Goal: Task Accomplishment & Management: Complete application form

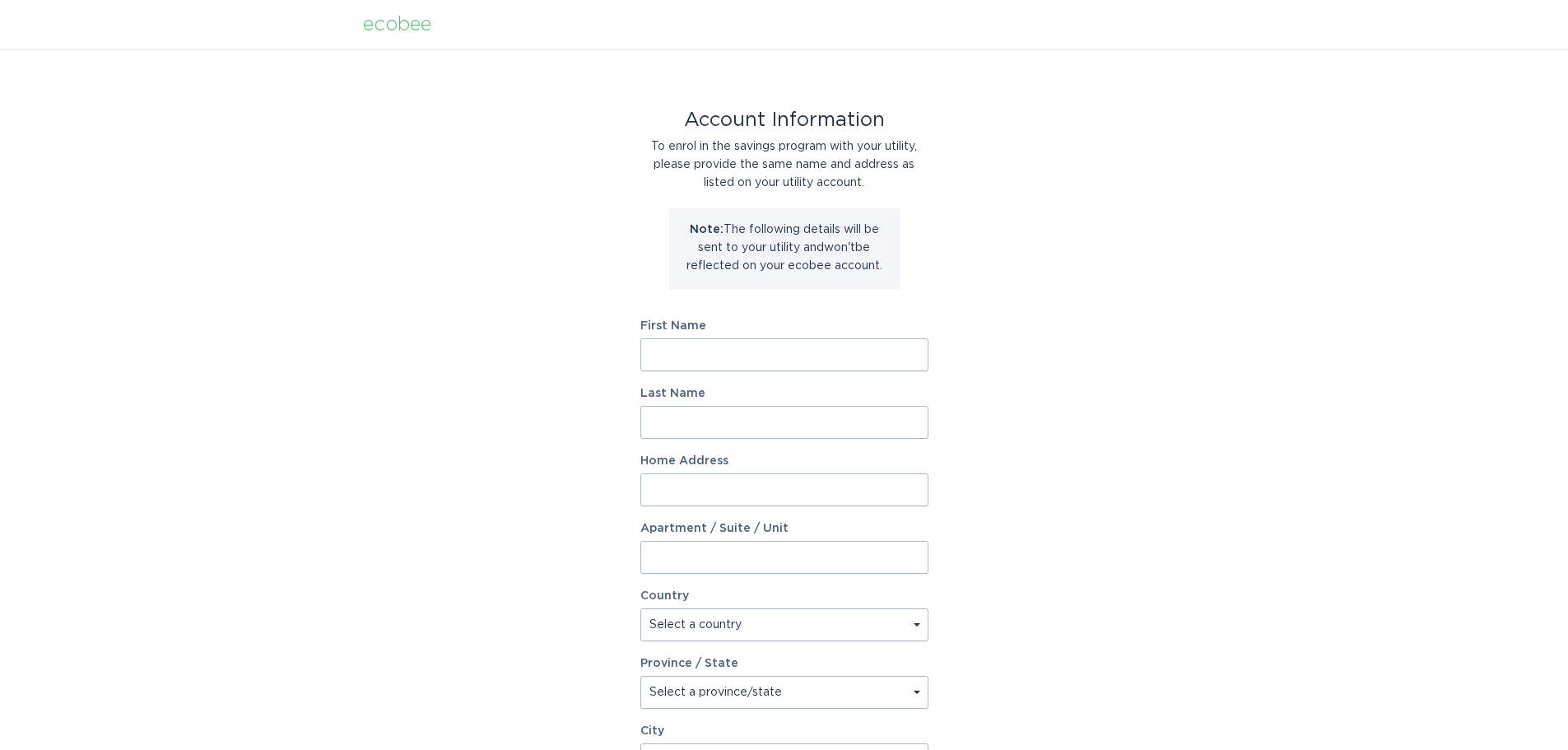
click at [771, 357] on input "First Name" at bounding box center [784, 355] width 288 height 33
type input "Craig"
type input "Schumacher"
type input "24 Brough Court"
select select "CA"
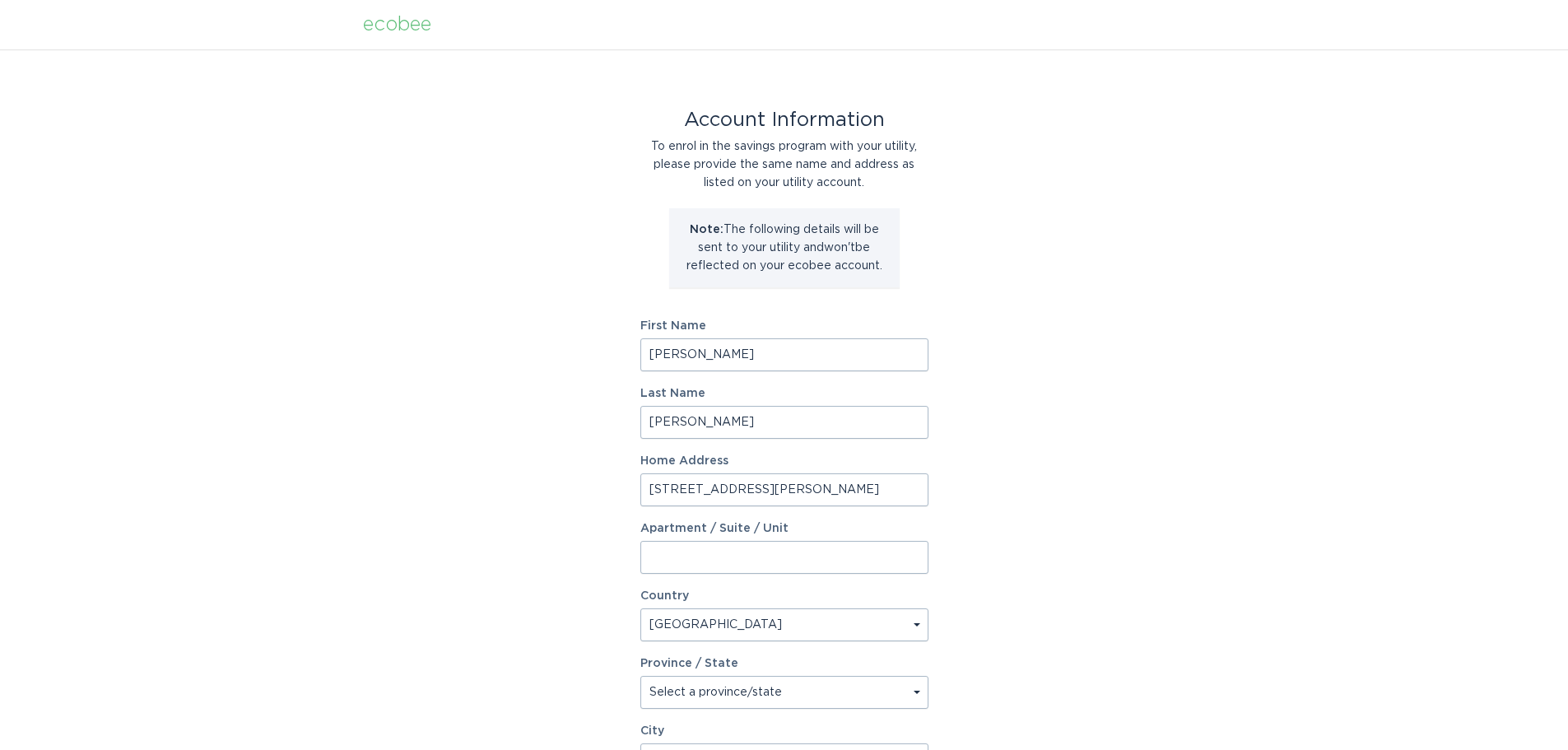
select select "ON"
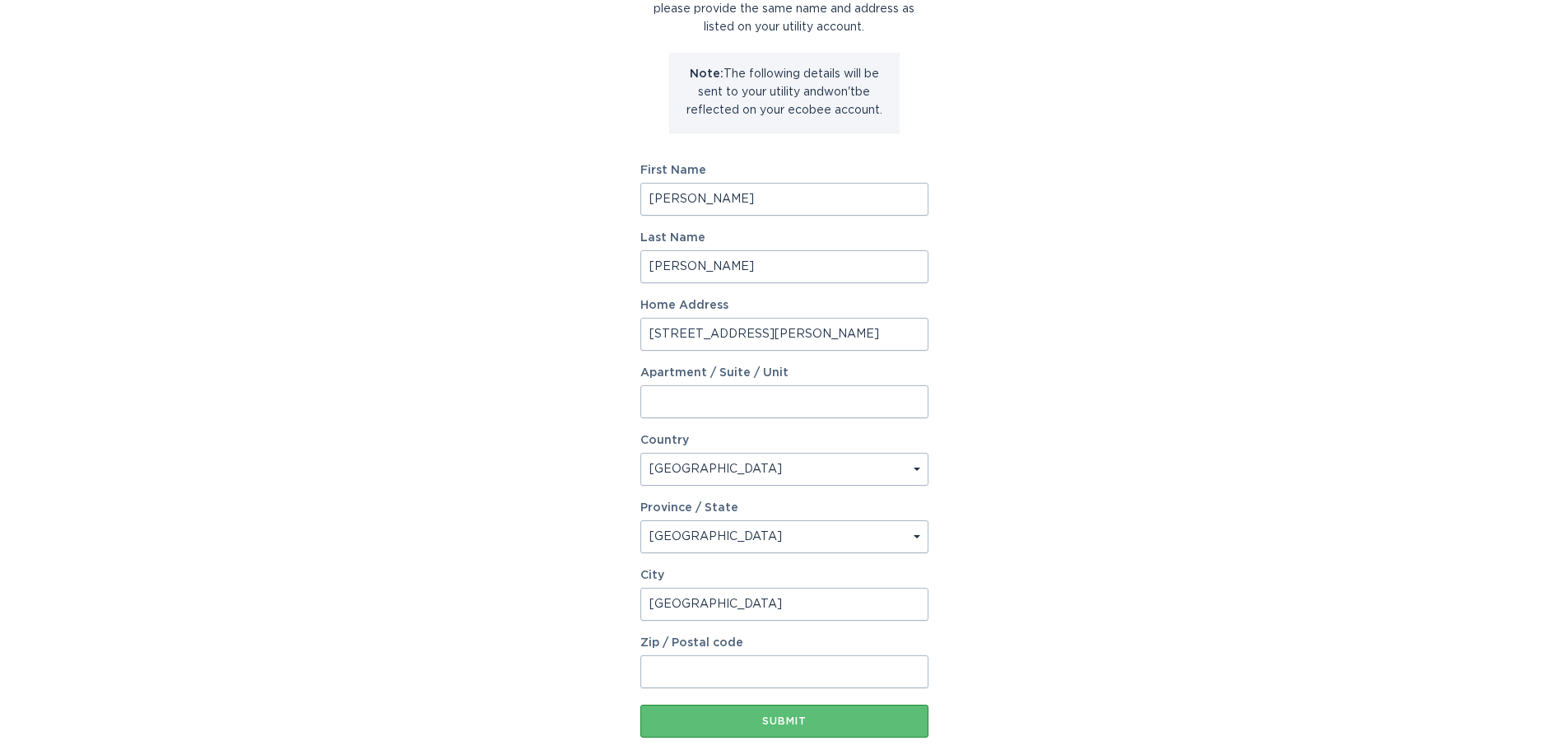
scroll to position [252, 0]
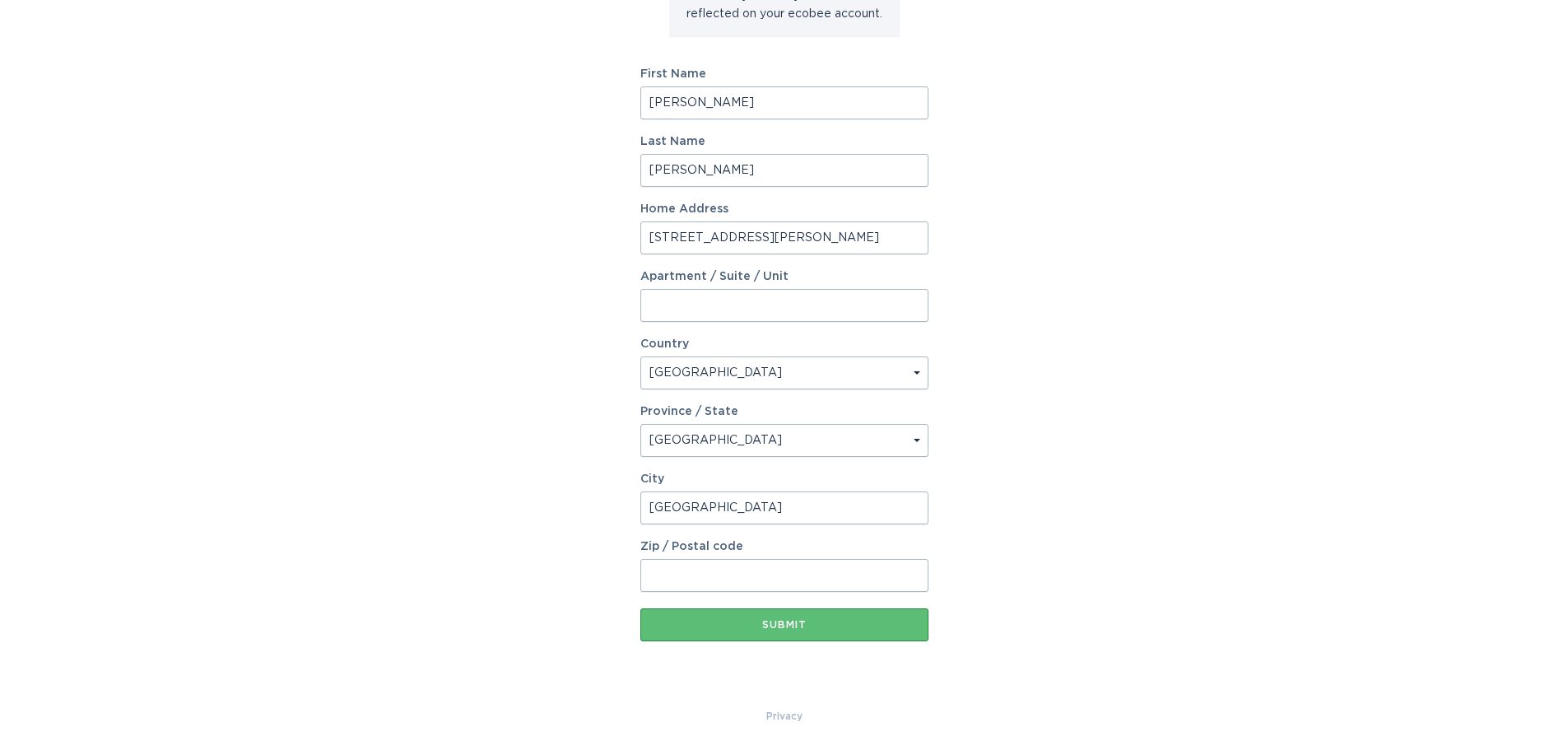
type input "Bowmanville"
click at [722, 584] on input "Zip / Postal code" at bounding box center [784, 575] width 288 height 33
type input "L1C 0A3"
click at [1072, 504] on div "Account Information To enrol in the savings program with your utility, please p…" at bounding box center [784, 253] width 1568 height 910
click at [799, 623] on div "Submit" at bounding box center [784, 624] width 271 height 10
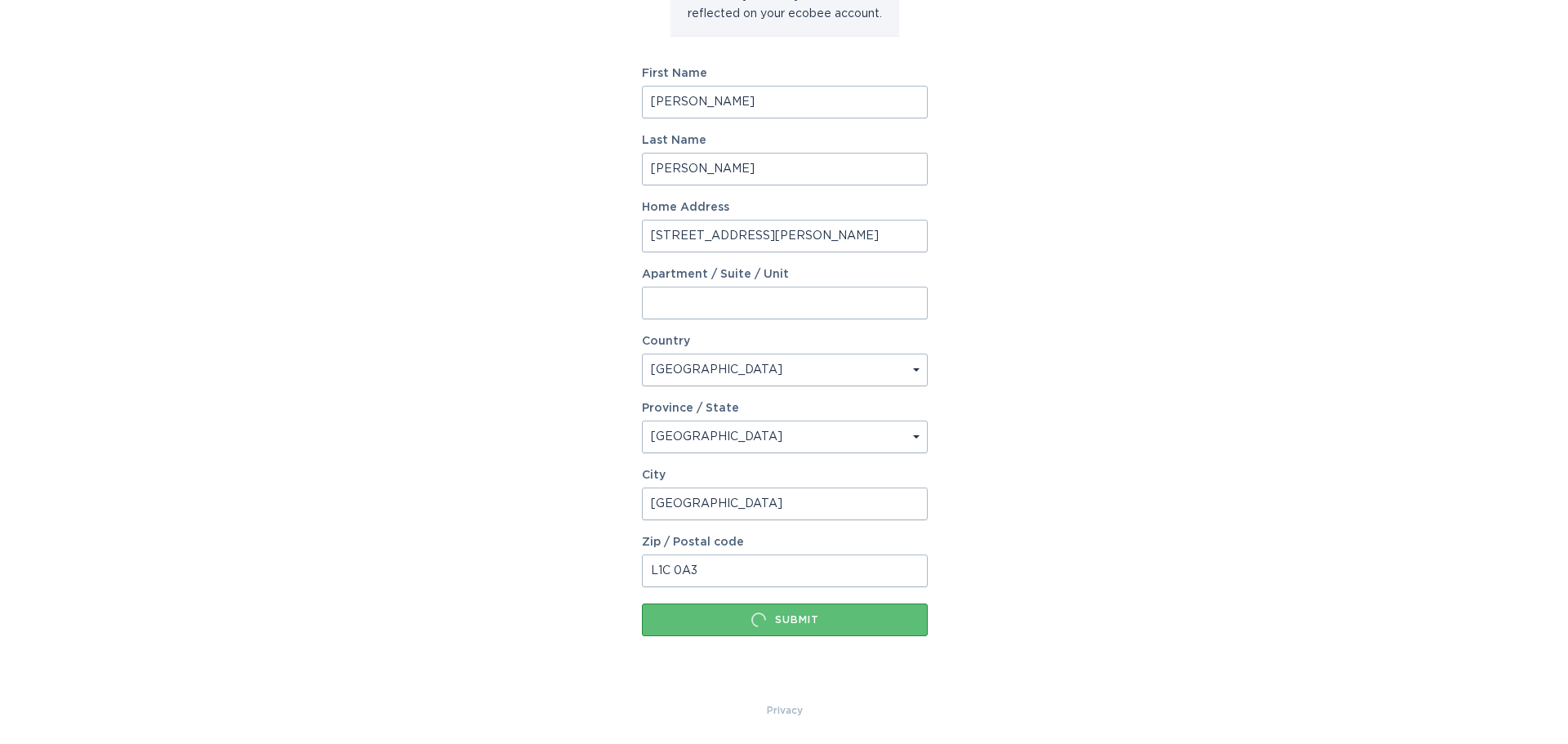
scroll to position [0, 0]
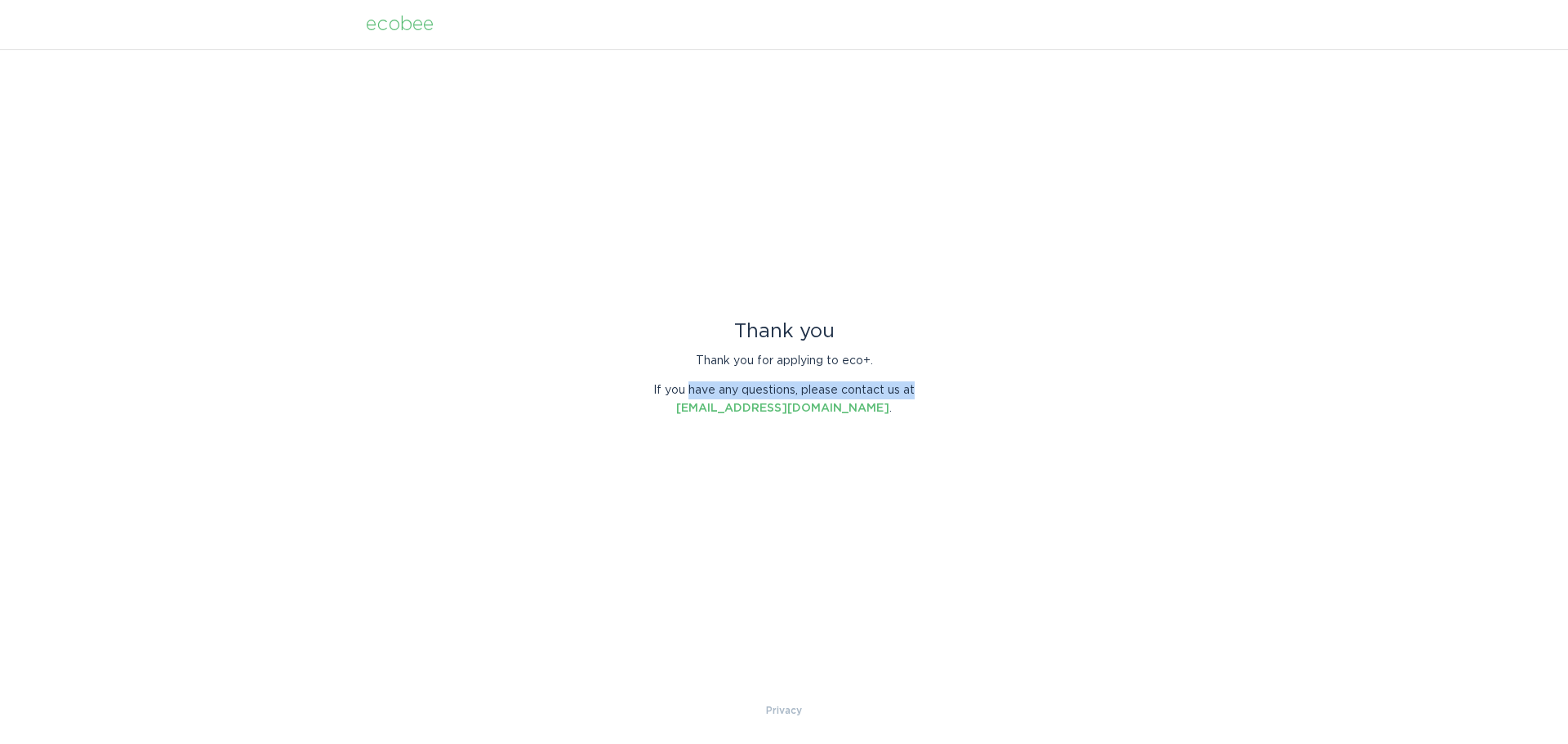
drag, startPoint x: 690, startPoint y: 390, endPoint x: 923, endPoint y: 383, distance: 233.1
click at [923, 383] on p "If you have any questions, please contact us at energyservices@ecobee.com ." at bounding box center [784, 399] width 286 height 36
drag, startPoint x: 721, startPoint y: 330, endPoint x: 857, endPoint y: 331, distance: 136.0
click at [857, 331] on div "Thank you" at bounding box center [784, 332] width 286 height 18
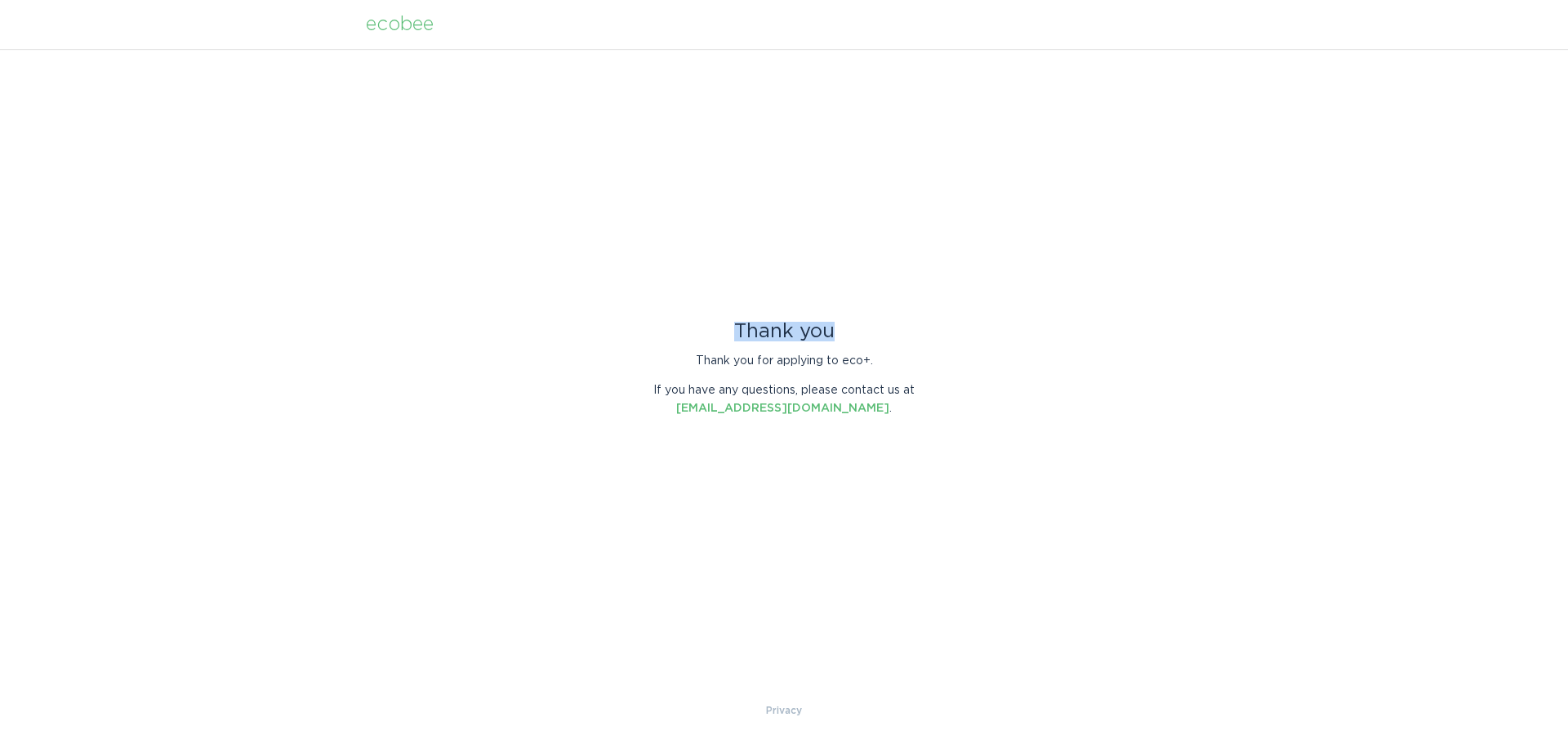
click at [857, 331] on div "Thank you" at bounding box center [784, 332] width 286 height 18
click at [826, 332] on div "Thank you" at bounding box center [784, 332] width 286 height 18
click at [728, 332] on div "Thank you" at bounding box center [784, 332] width 286 height 18
